Goal: Information Seeking & Learning: Check status

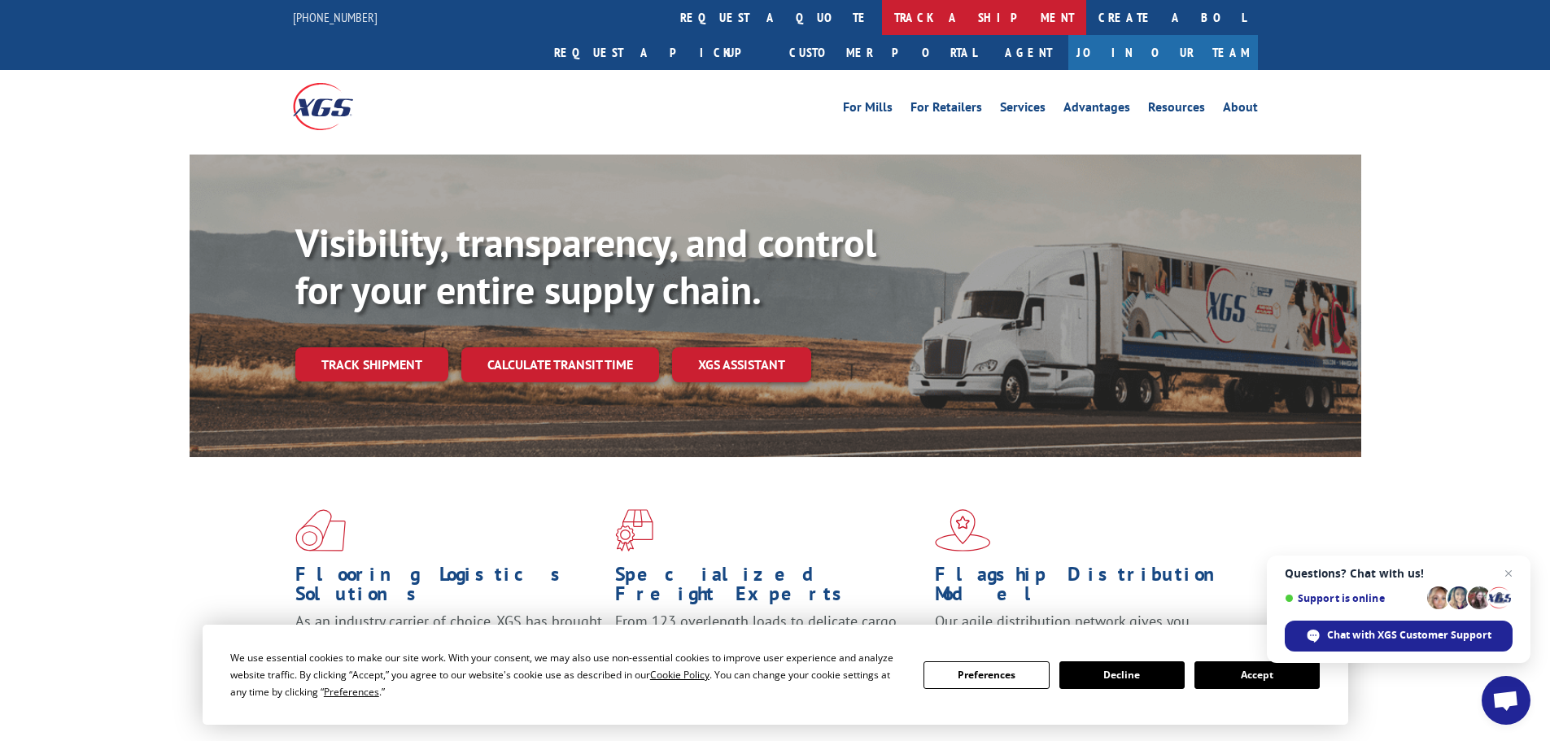
click at [882, 24] on link "track a shipment" at bounding box center [984, 17] width 204 height 35
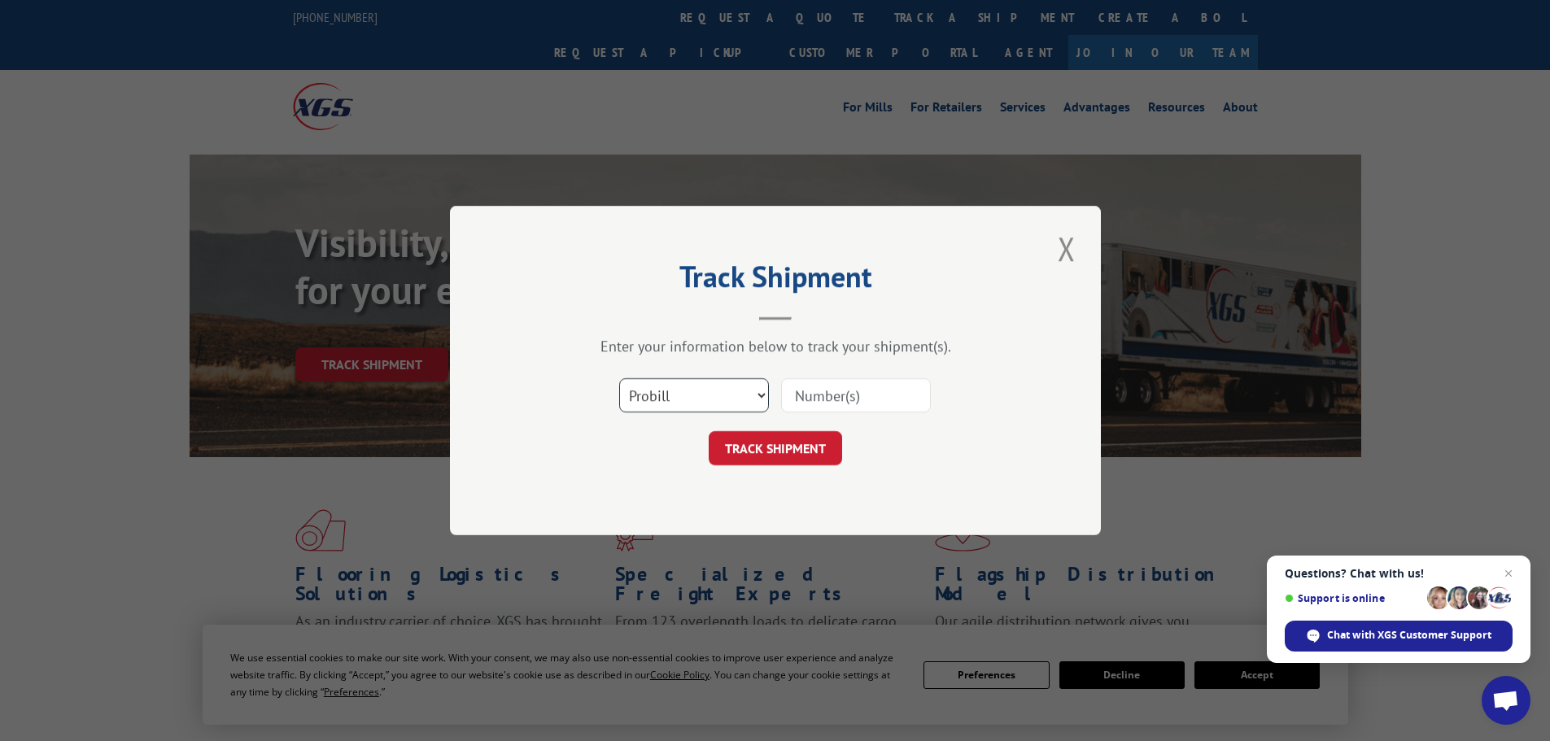
click at [732, 393] on select "Select category... Probill BOL PO" at bounding box center [694, 395] width 150 height 34
click at [619, 378] on select "Select category... Probill BOL PO" at bounding box center [694, 395] width 150 height 34
click at [716, 401] on select "Select category... Probill BOL PO" at bounding box center [694, 395] width 150 height 34
select select "probill"
click at [619, 378] on select "Select category... Probill BOL PO" at bounding box center [694, 395] width 150 height 34
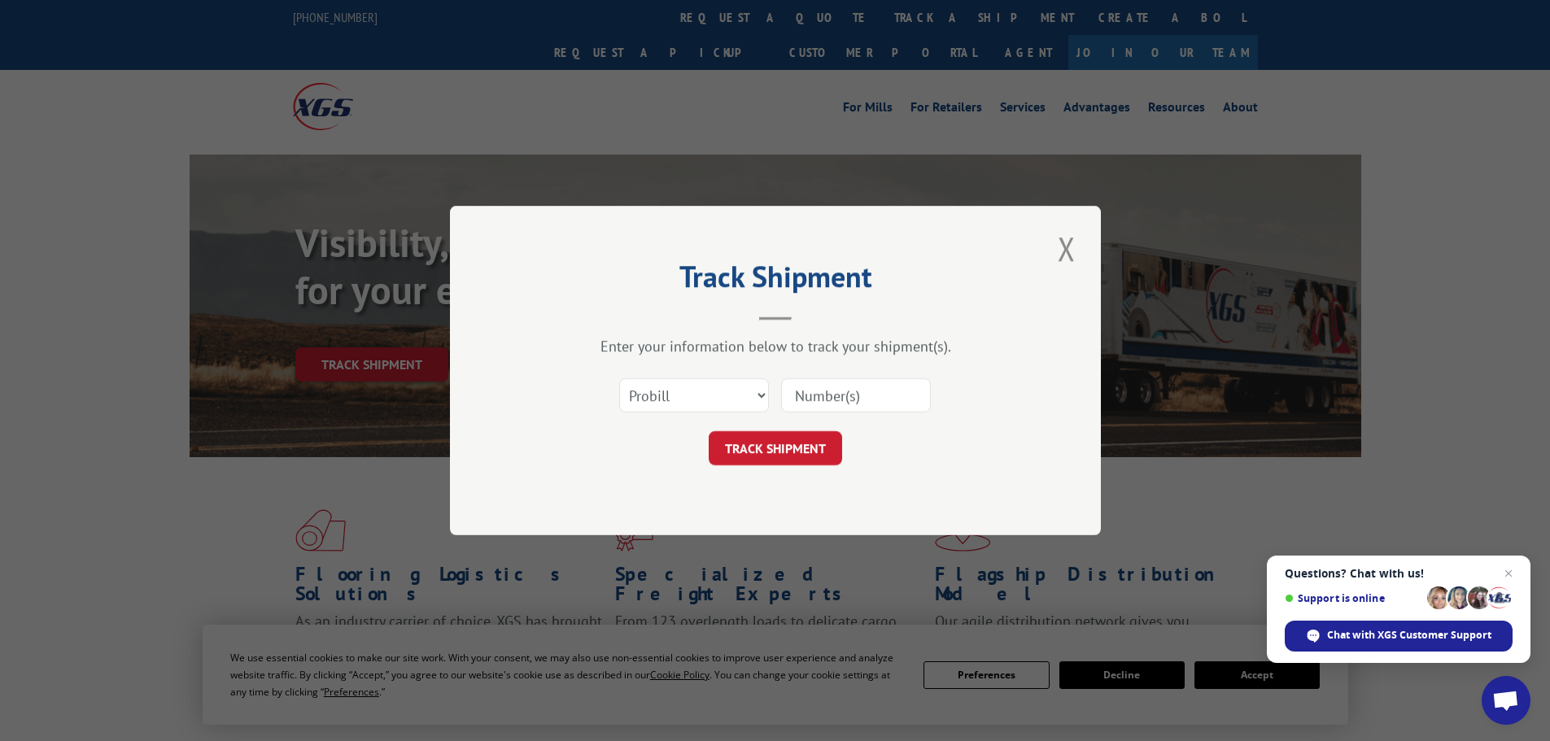
click at [821, 403] on input at bounding box center [856, 395] width 150 height 34
paste input "17059444"
type input "17059444"
click at [819, 437] on button "TRACK SHIPMENT" at bounding box center [775, 448] width 133 height 34
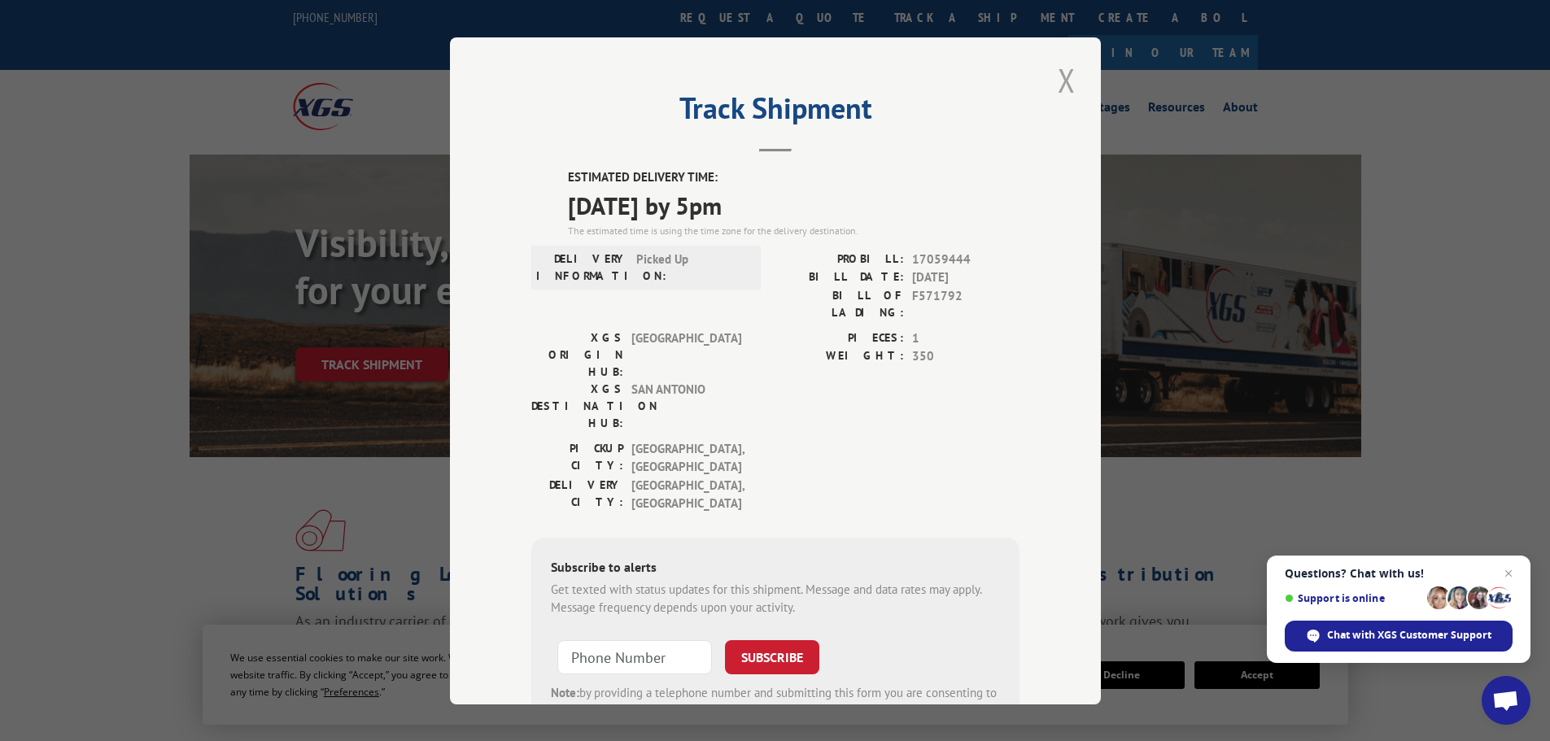
click at [1062, 77] on button "Close modal" at bounding box center [1067, 80] width 28 height 45
